Goal: Information Seeking & Learning: Find specific fact

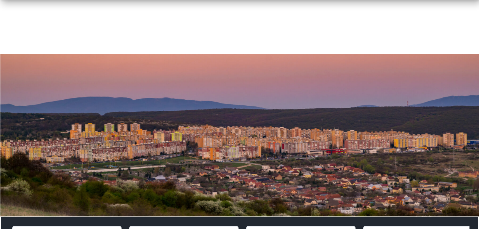
scroll to position [343, 0]
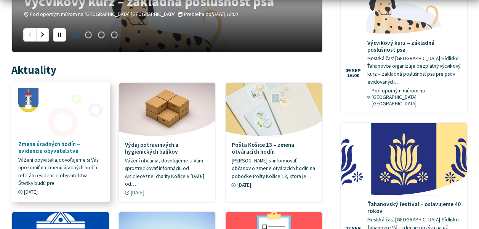
click at [59, 147] on h4 "Zmena úradných hodín – evidencia obyvateľstva" at bounding box center [60, 148] width 85 height 14
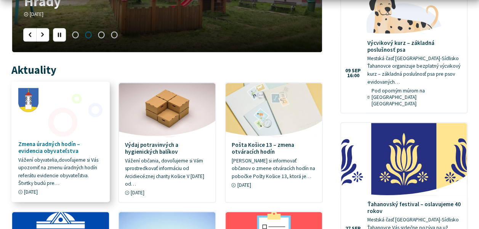
click at [57, 149] on h4 "Zmena úradných hodín – evidencia obyvateľstva" at bounding box center [60, 148] width 85 height 14
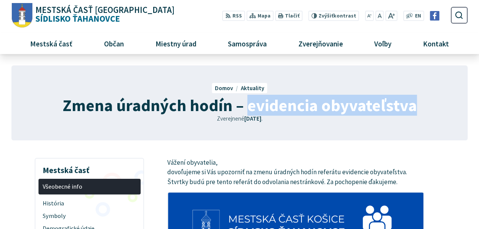
drag, startPoint x: 246, startPoint y: 105, endPoint x: 421, endPoint y: 109, distance: 175.2
click at [421, 109] on div "Zmena úradných hodín – evidencia obyvateľstva Domov Aktuality Zmena úradných ho…" at bounding box center [238, 102] width 455 height 75
copy span "evidencia obyvateľstva"
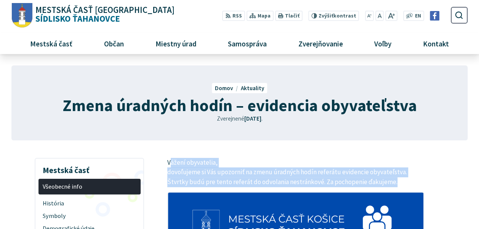
drag, startPoint x: 169, startPoint y: 164, endPoint x: 382, endPoint y: 183, distance: 214.4
click at [382, 183] on p "Vážení obyvatelia, dovoľujeme si Vás upozorniť na zmenu úradných hodín referátu…" at bounding box center [295, 172] width 257 height 29
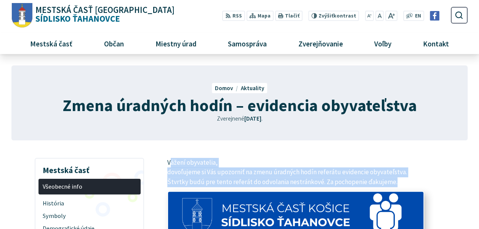
copy p "ážení obyvatelia, dovoľujeme si Vás upozorniť na zmenu úradných hodín referátu …"
